Goal: Download file/media

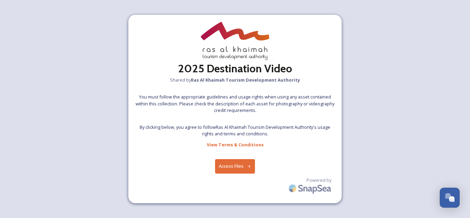
click at [247, 164] on icon at bounding box center [249, 166] width 4 height 4
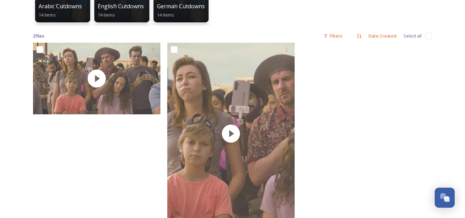
scroll to position [159, 0]
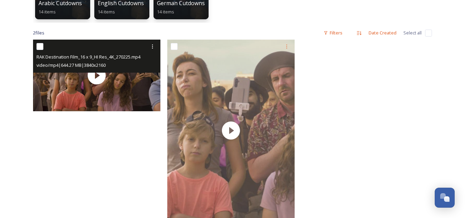
click at [41, 45] on input "checkbox" at bounding box center [39, 46] width 7 height 7
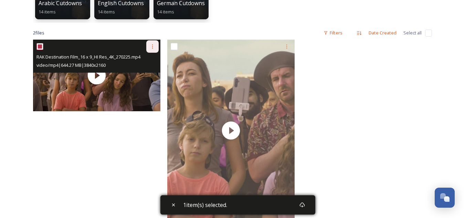
click at [148, 47] on div at bounding box center [152, 46] width 12 height 12
click at [148, 74] on span "Download" at bounding box center [144, 75] width 21 height 7
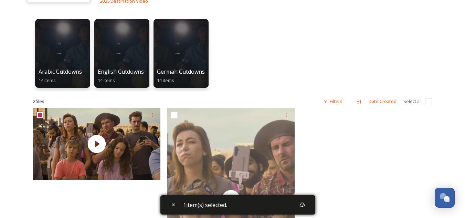
scroll to position [92, 0]
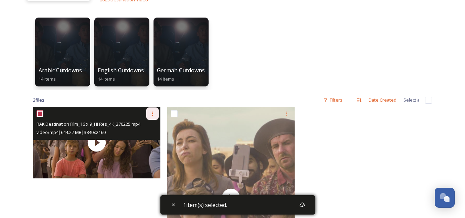
click at [151, 113] on icon at bounding box center [153, 114] width 6 height 6
click at [149, 142] on span "Download" at bounding box center [144, 142] width 21 height 7
click at [37, 113] on input "checkbox" at bounding box center [39, 113] width 7 height 7
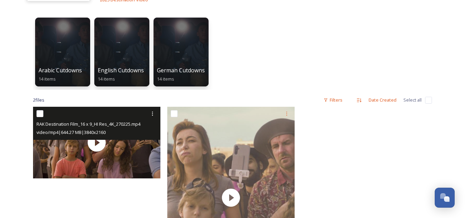
click at [37, 113] on input "checkbox" at bounding box center [39, 113] width 7 height 7
checkbox input "true"
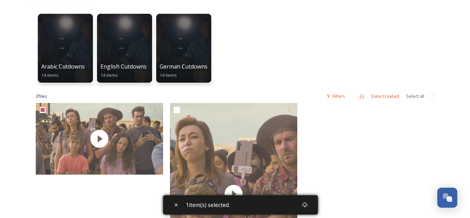
scroll to position [141, 0]
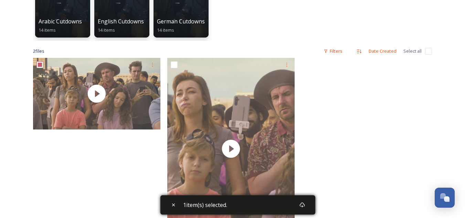
click at [215, 204] on span "1 item(s) selected." at bounding box center [205, 204] width 44 height 8
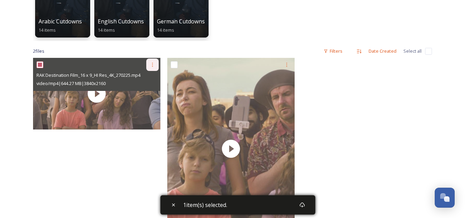
click at [153, 63] on icon at bounding box center [153, 65] width 6 height 6
drag, startPoint x: 144, startPoint y: 98, endPoint x: 150, endPoint y: 92, distance: 9.0
click at [150, 92] on div "Download" at bounding box center [144, 92] width 28 height 13
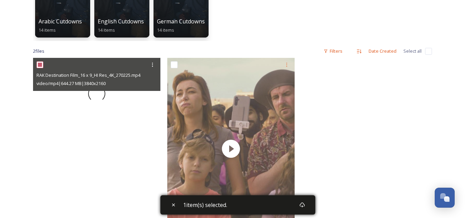
click at [150, 92] on div at bounding box center [96, 94] width 127 height 72
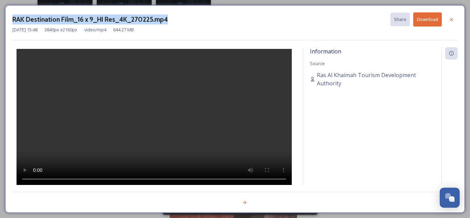
drag, startPoint x: 12, startPoint y: 19, endPoint x: 169, endPoint y: 16, distance: 156.5
click at [169, 16] on div "RAK Destination Film_16 x 9_HI Res_4K_270225.mp4 Share Download" at bounding box center [234, 19] width 445 height 14
